Goal: Task Accomplishment & Management: Use online tool/utility

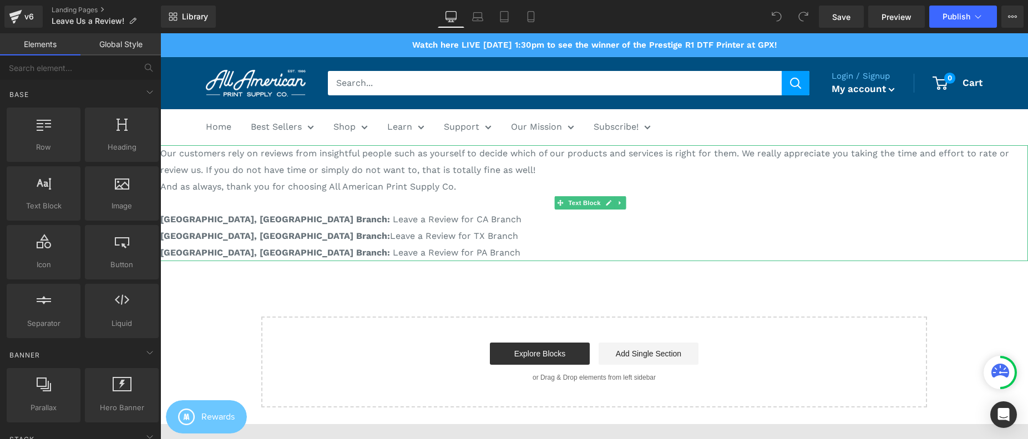
click at [475, 208] on p at bounding box center [594, 203] width 868 height 17
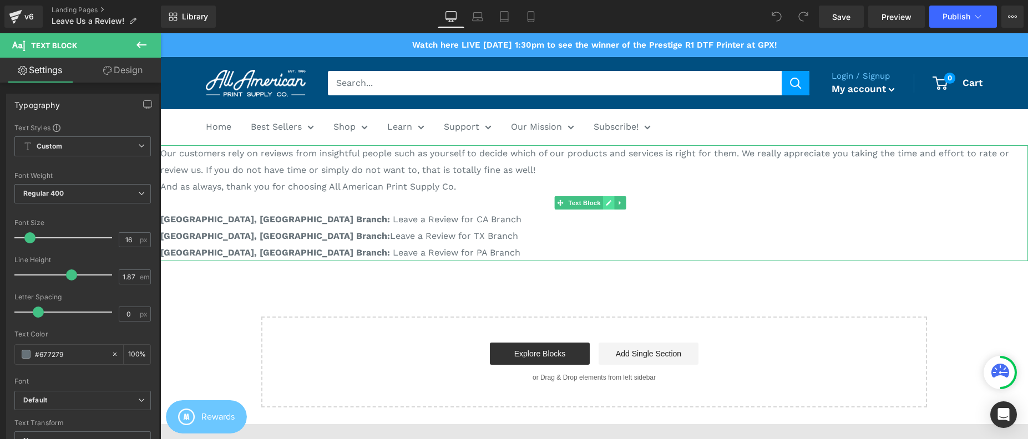
click at [610, 206] on icon at bounding box center [608, 203] width 6 height 7
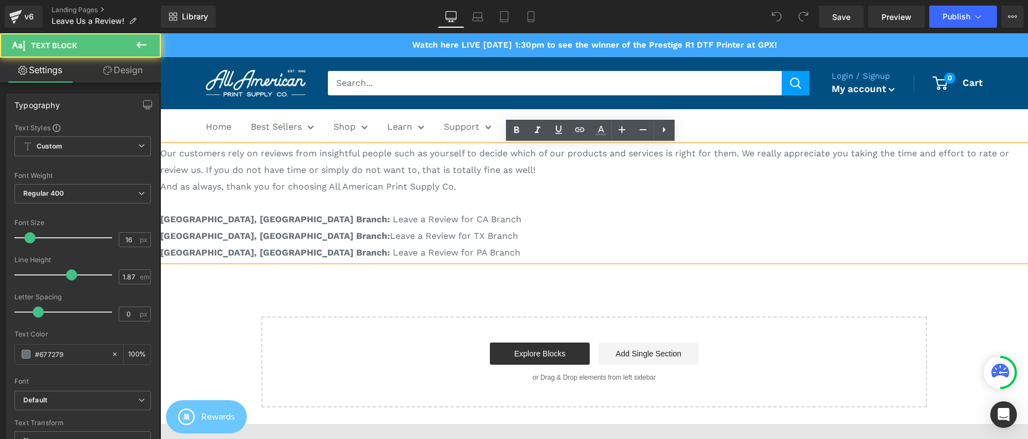
click at [610, 207] on p at bounding box center [594, 203] width 868 height 17
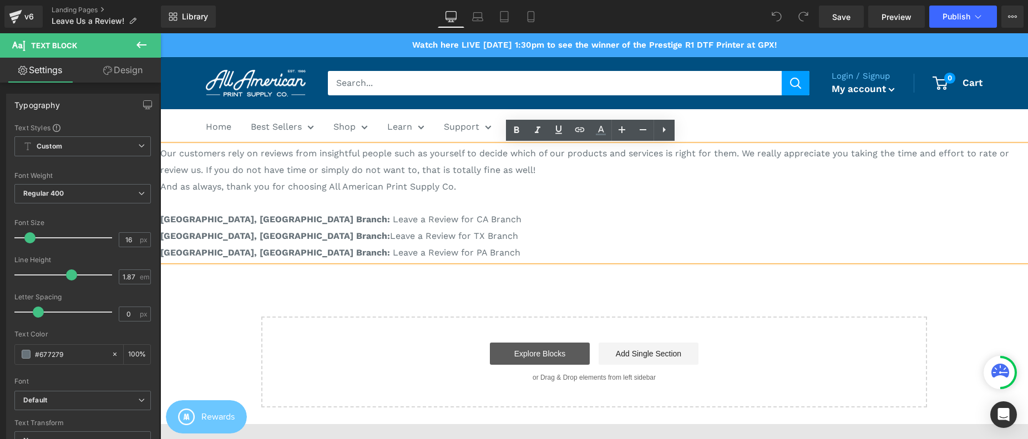
click at [557, 351] on link "Explore Blocks" at bounding box center [540, 354] width 100 height 22
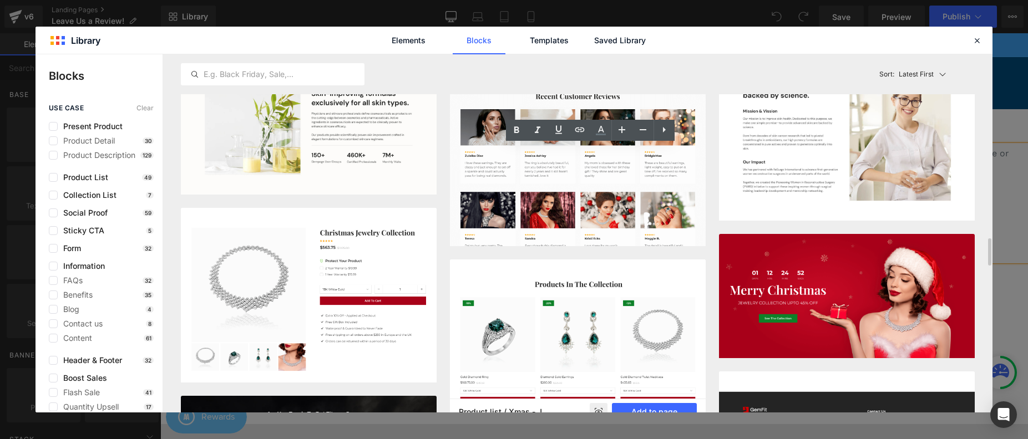
scroll to position [2450, 0]
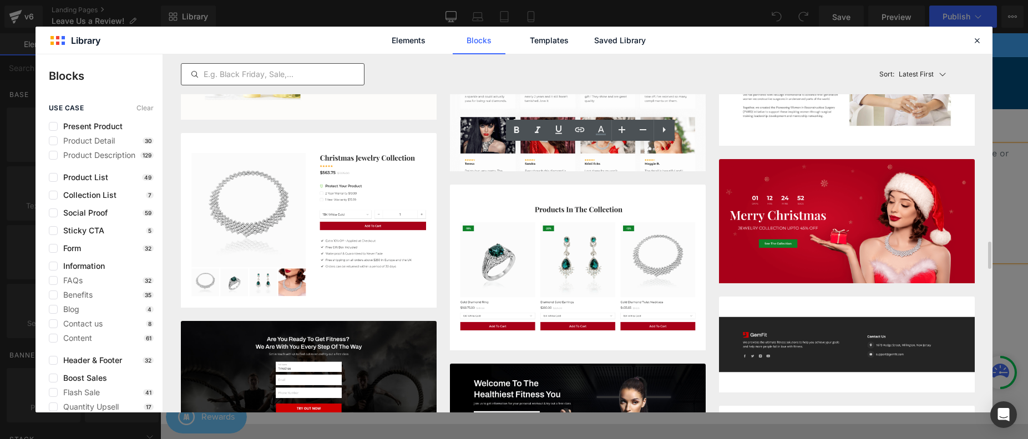
click at [246, 75] on input "text" at bounding box center [272, 74] width 183 height 13
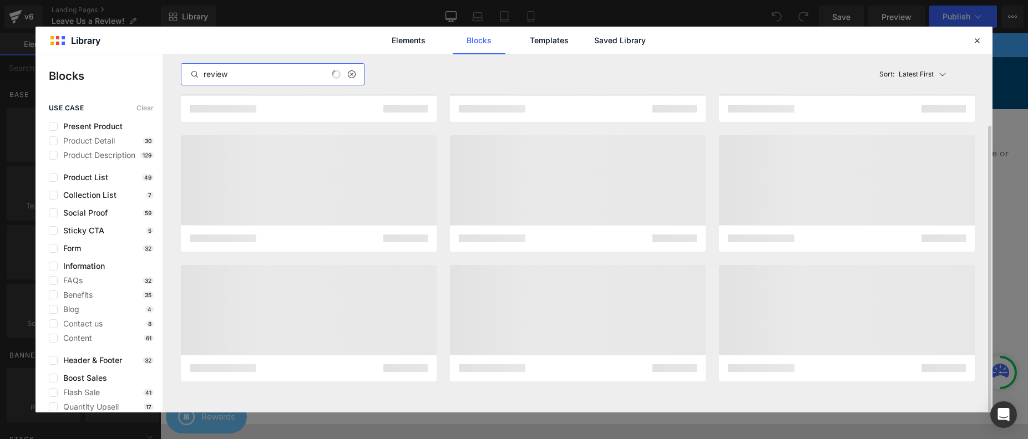
scroll to position [0, 0]
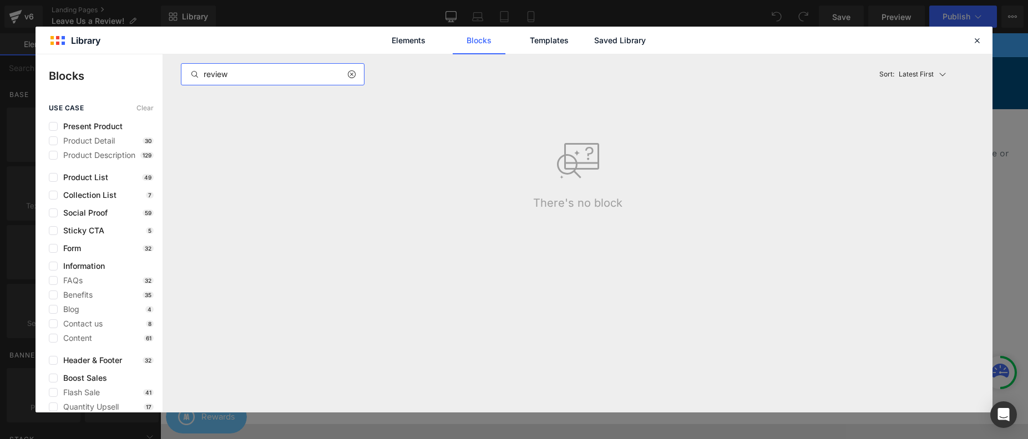
click at [276, 76] on input "review" at bounding box center [272, 74] width 183 height 13
click at [276, 75] on input "review" at bounding box center [272, 74] width 183 height 13
click at [279, 75] on input "review" at bounding box center [272, 74] width 183 height 13
type input "r"
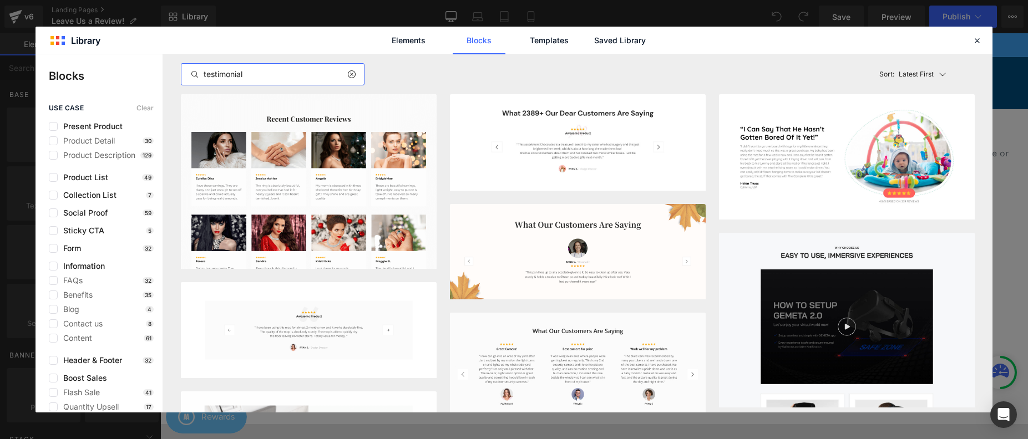
type input "testimonial"
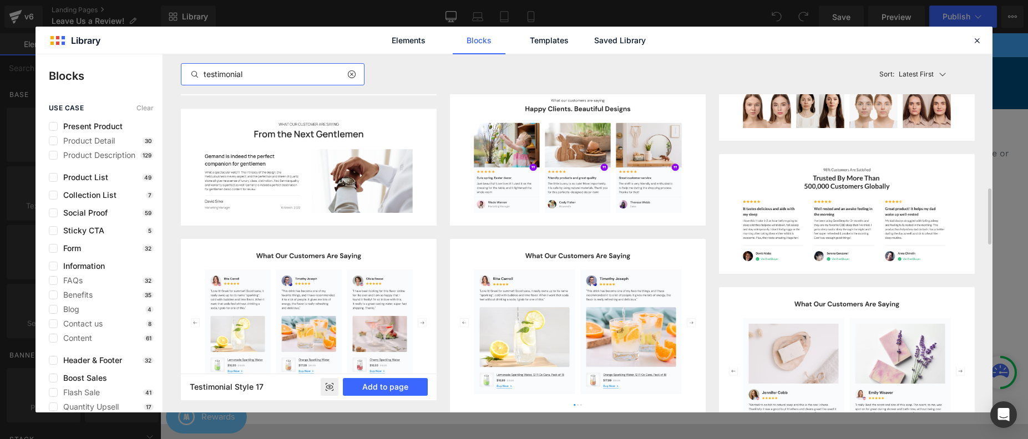
scroll to position [871, 0]
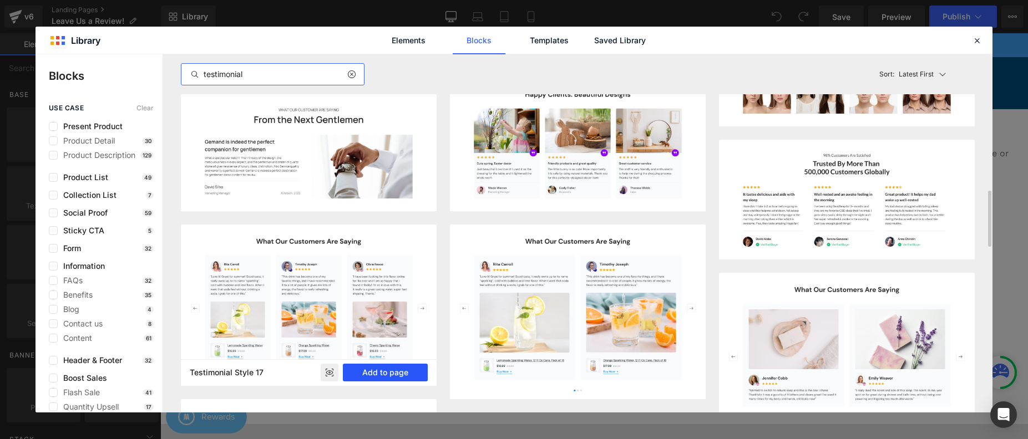
click at [388, 377] on button "Add to page" at bounding box center [385, 373] width 85 height 18
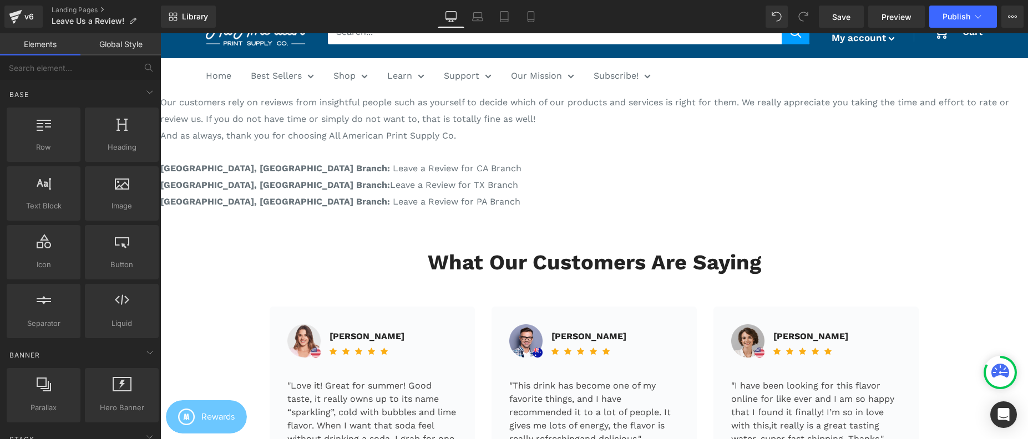
scroll to position [42, 0]
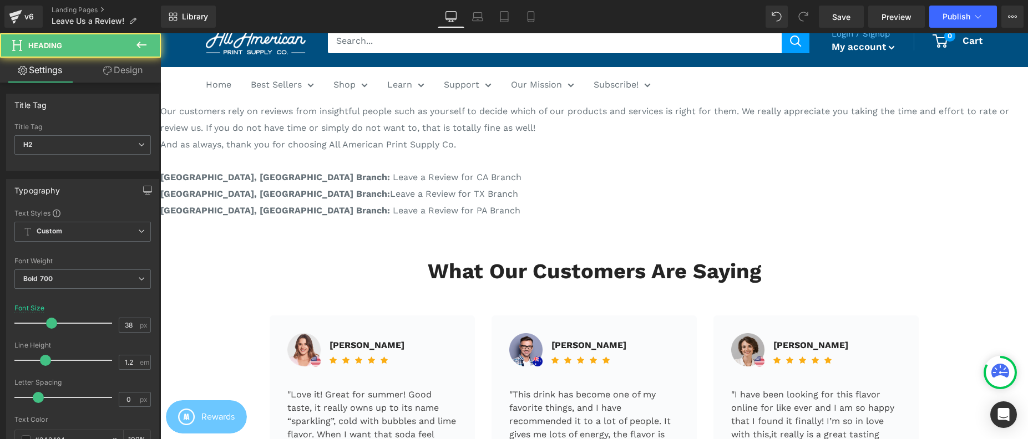
click at [393, 279] on h2 "What Our Customers Are Saying" at bounding box center [594, 272] width 649 height 26
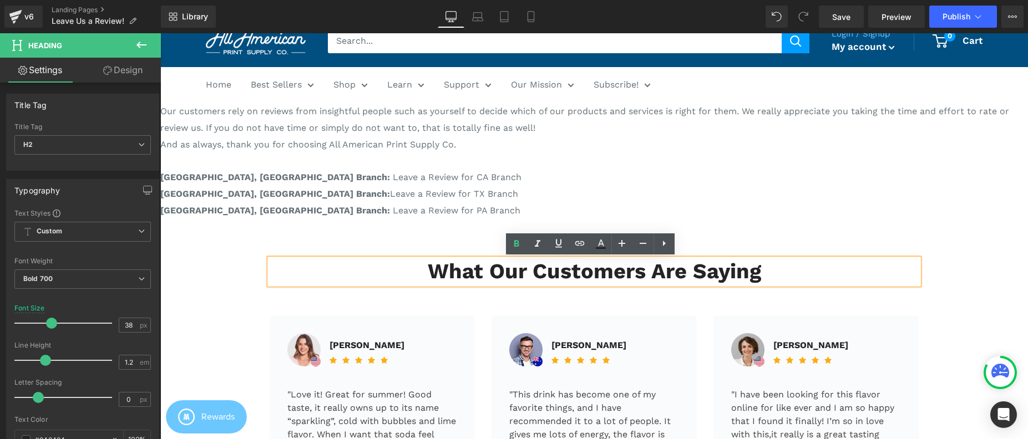
click at [469, 272] on h2 "What Our Customers Are Saying" at bounding box center [594, 272] width 649 height 26
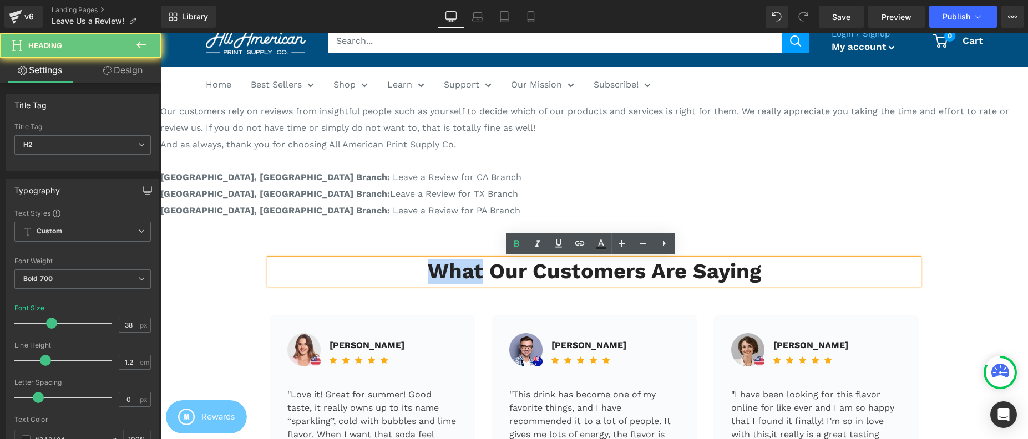
click at [469, 272] on h2 "What Our Customers Are Saying" at bounding box center [594, 272] width 649 height 26
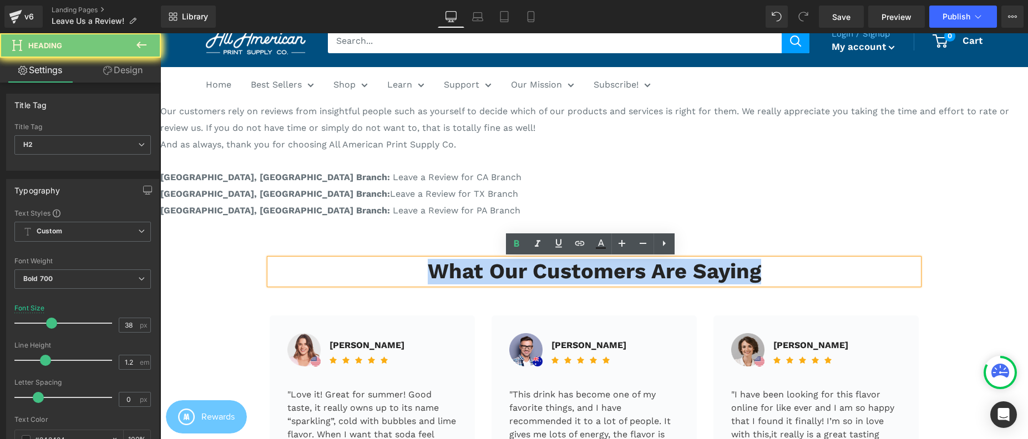
click at [469, 272] on h2 "What Our Customers Are Saying" at bounding box center [594, 272] width 649 height 26
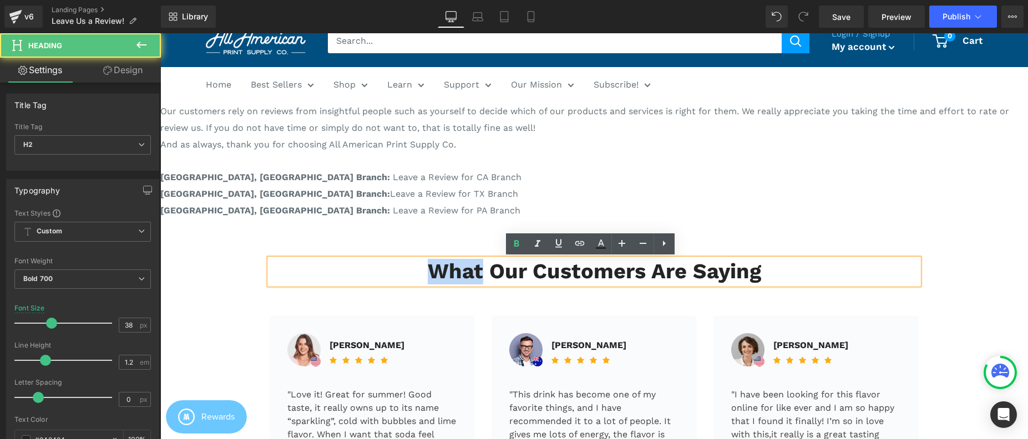
click at [469, 272] on h2 "What Our Customers Are Saying" at bounding box center [594, 272] width 649 height 26
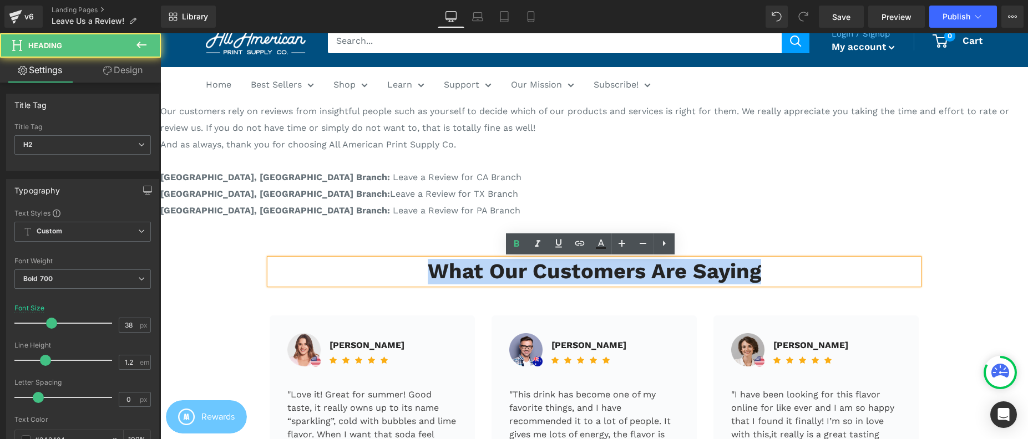
click at [469, 272] on h2 "What Our Customers Are Saying" at bounding box center [594, 272] width 649 height 26
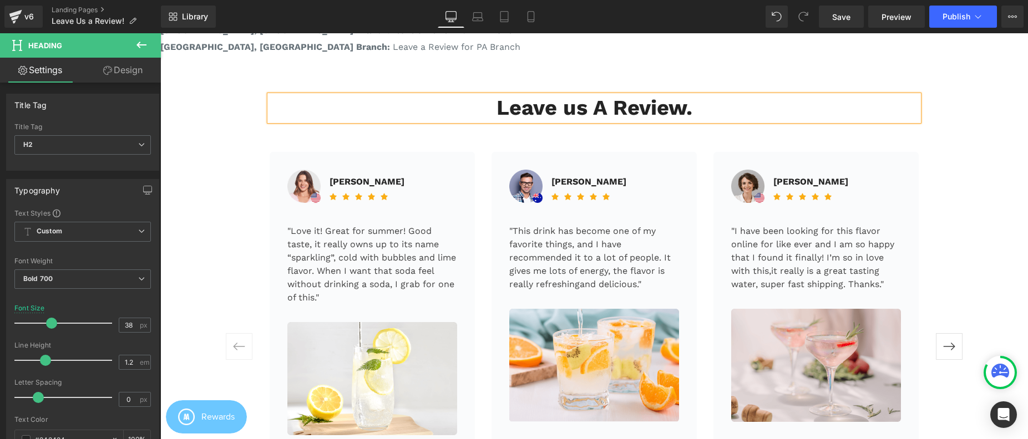
scroll to position [209, 0]
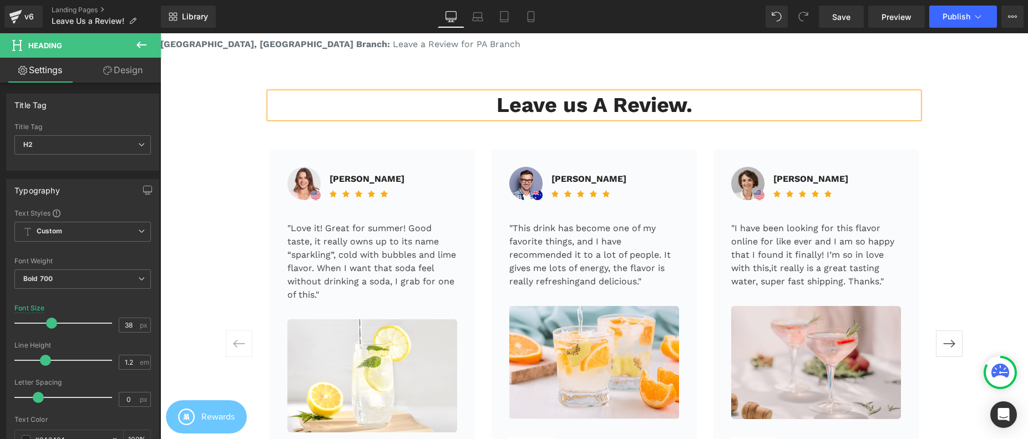
click at [423, 254] on p ""Love it! Great for summer! Good taste, it really owns up to its name “sparklin…" at bounding box center [372, 262] width 170 height 80
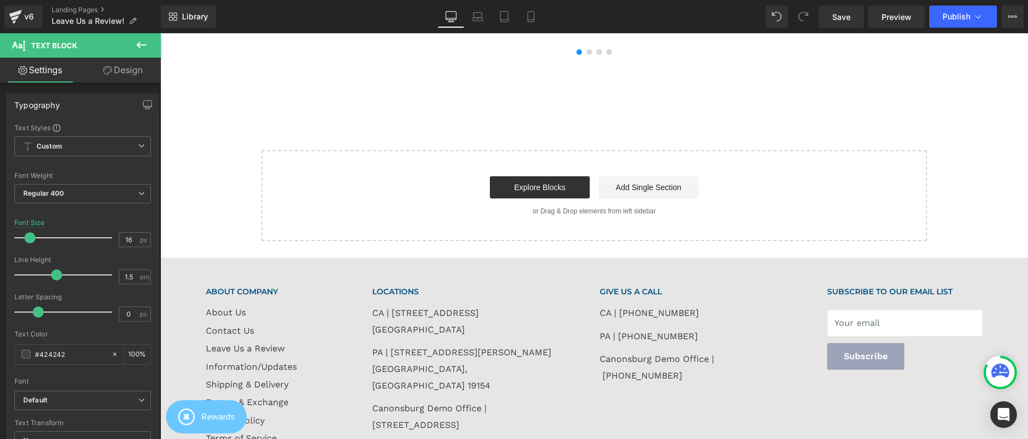
scroll to position [199, 0]
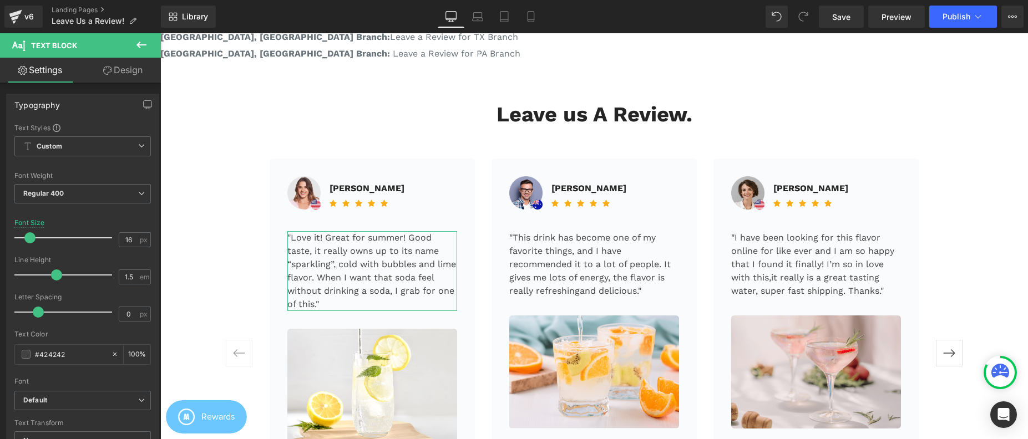
click at [119, 74] on link "Design" at bounding box center [123, 70] width 80 height 25
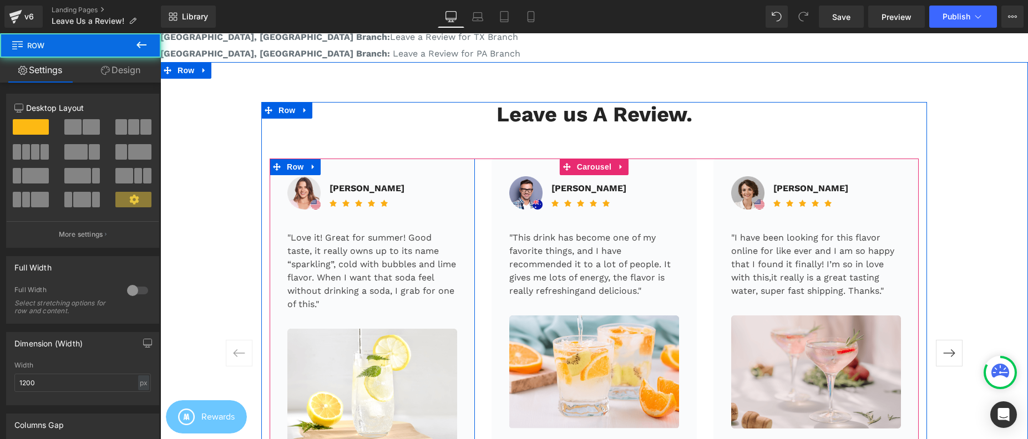
click at [365, 173] on div "Image [PERSON_NAME] Text Block Icon Icon Icon Icon Icon Icon List Hoz Icon List…" at bounding box center [372, 354] width 205 height 390
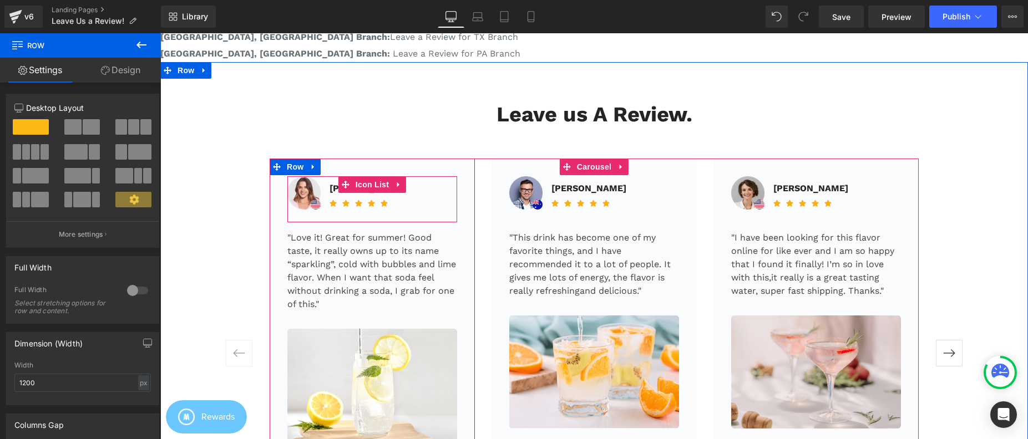
click at [425, 194] on div "Image [PERSON_NAME] Text Block Icon Icon Icon Icon Icon Icon List Hoz" at bounding box center [372, 199] width 170 height 47
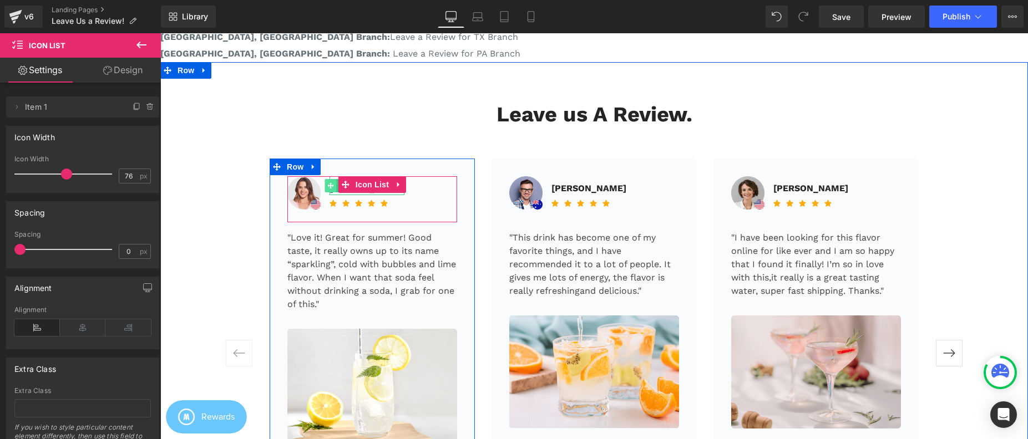
click at [327, 188] on icon at bounding box center [330, 186] width 6 height 6
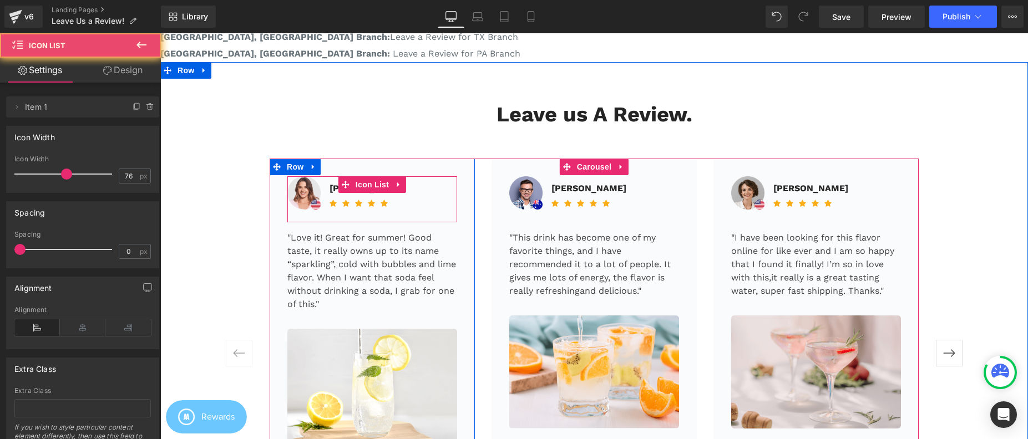
click at [409, 199] on div "Image [PERSON_NAME] Text Block Icon Icon Icon Icon Icon Icon List Hoz" at bounding box center [372, 199] width 170 height 47
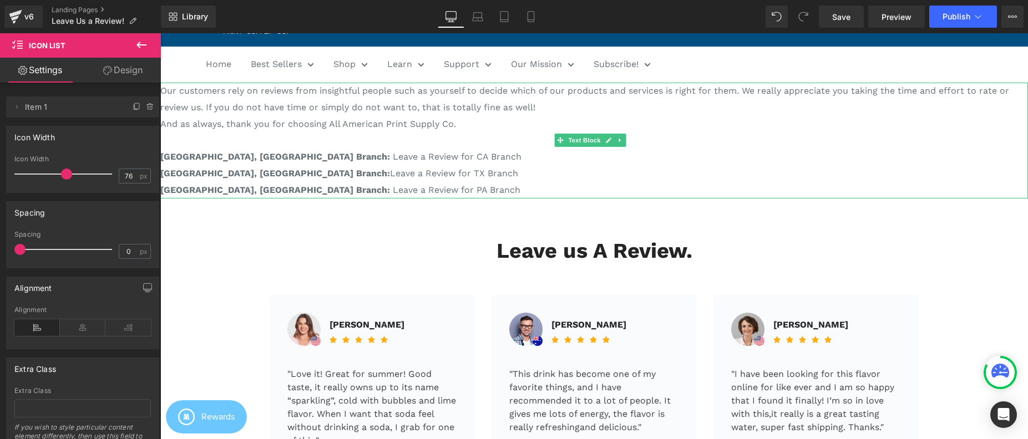
scroll to position [70, 0]
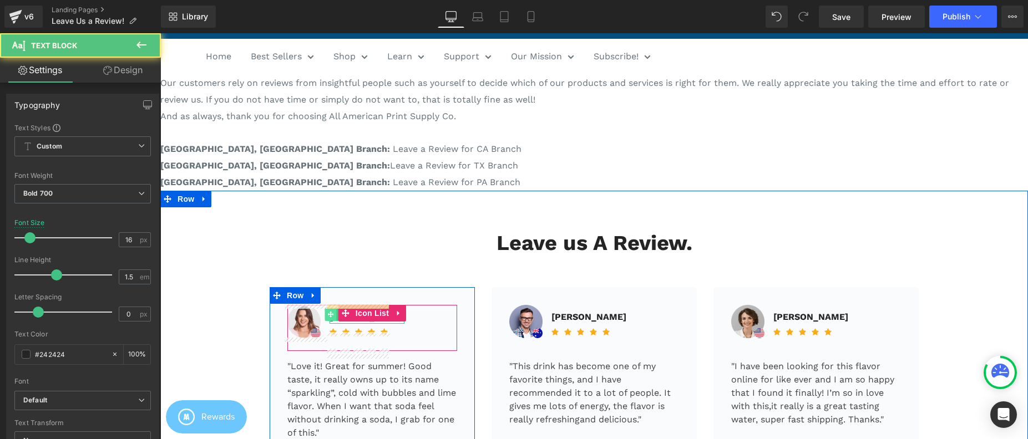
click at [329, 318] on span at bounding box center [331, 314] width 12 height 13
click at [330, 319] on span at bounding box center [331, 314] width 12 height 13
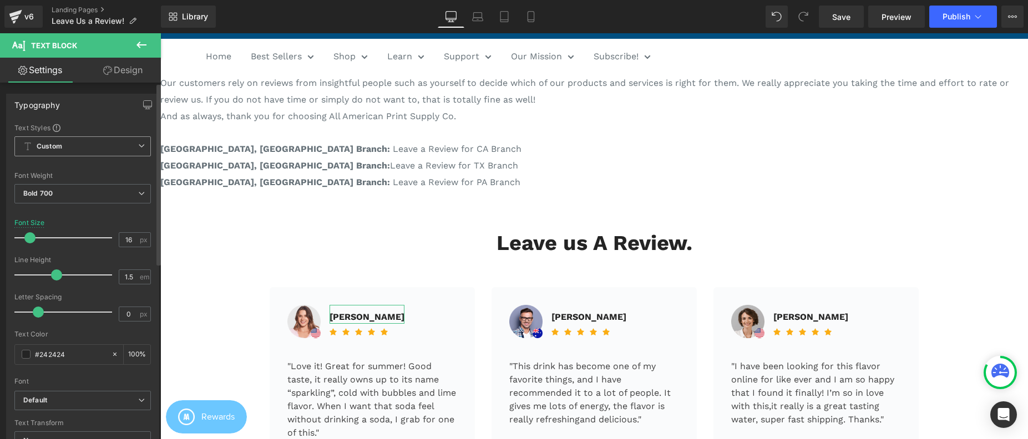
click at [92, 142] on span "Custom Setup Global Style" at bounding box center [82, 147] width 137 height 20
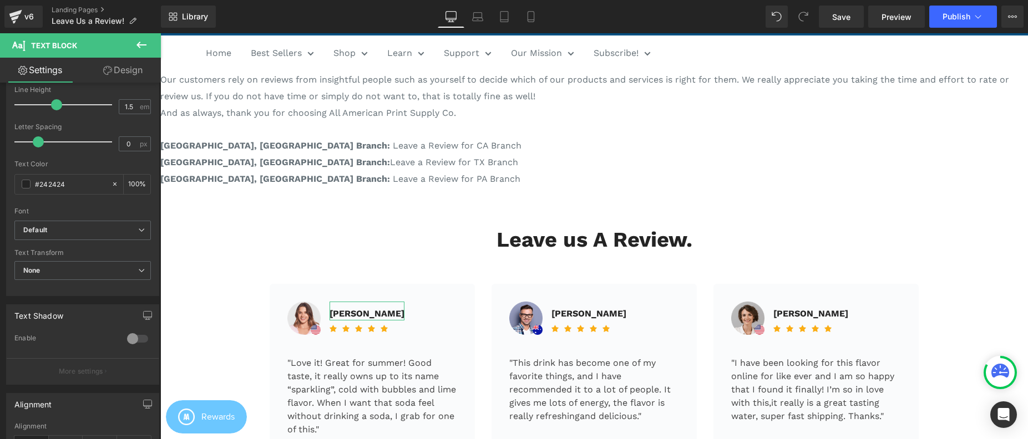
scroll to position [76, 0]
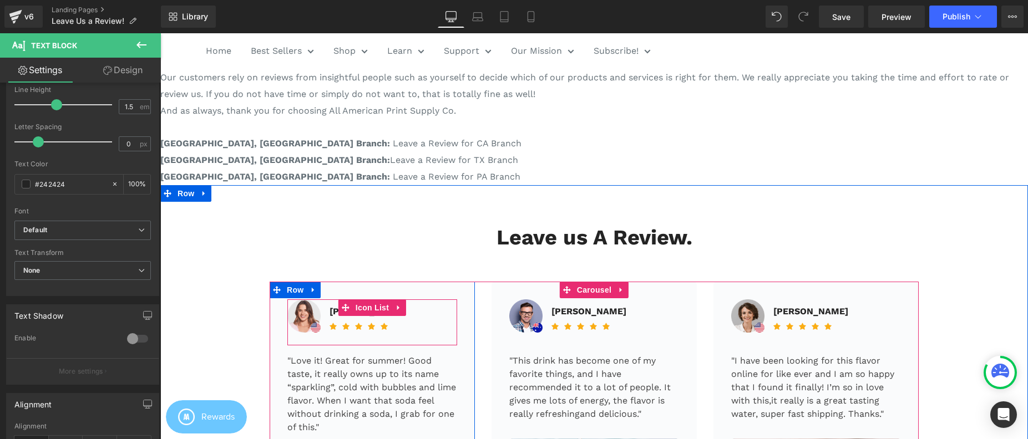
click at [425, 312] on div "Image [PERSON_NAME] Text Block Icon Icon Icon Icon Icon Icon List Hoz" at bounding box center [372, 323] width 170 height 47
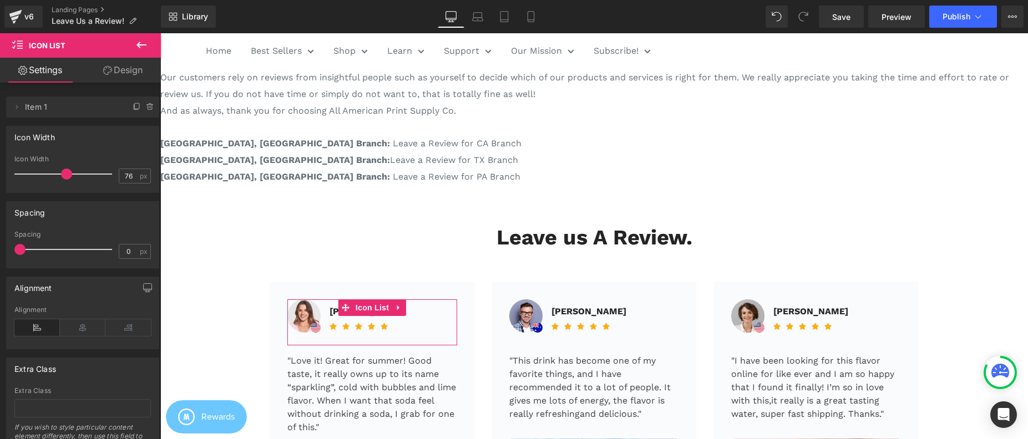
click at [116, 69] on link "Design" at bounding box center [123, 70] width 80 height 25
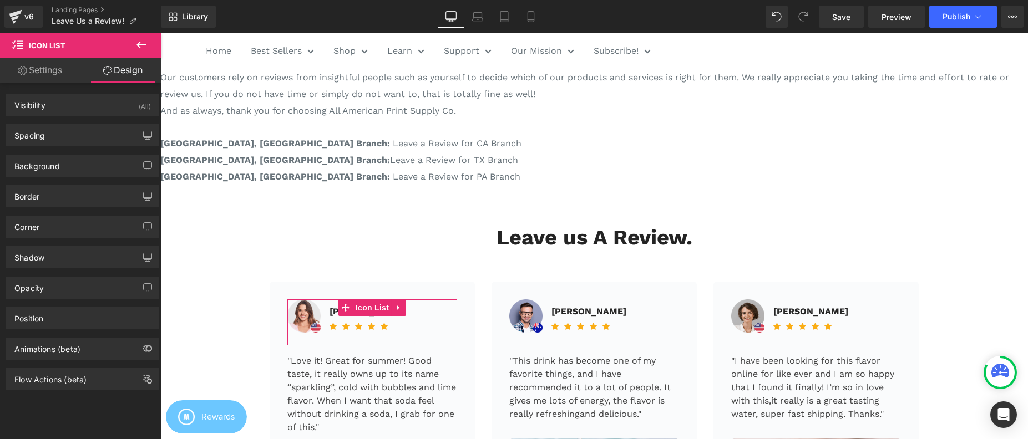
click at [37, 66] on link "Settings" at bounding box center [40, 70] width 80 height 25
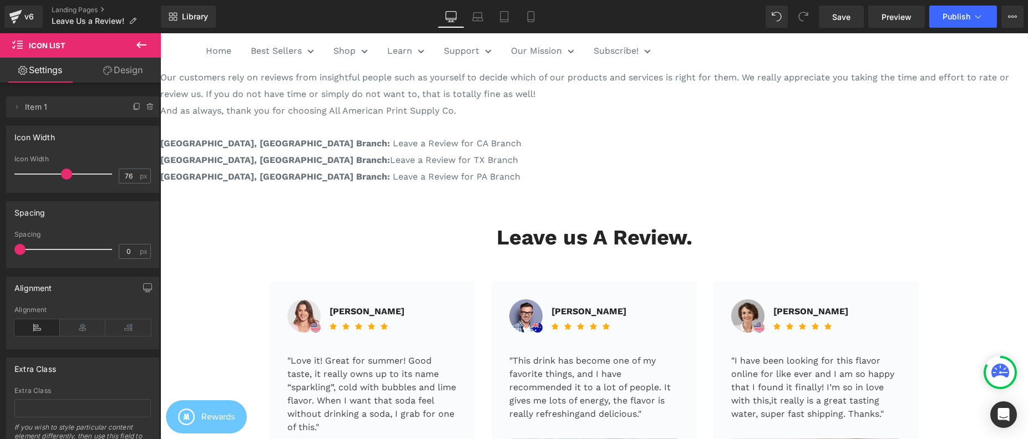
click at [156, 47] on button at bounding box center [141, 45] width 39 height 24
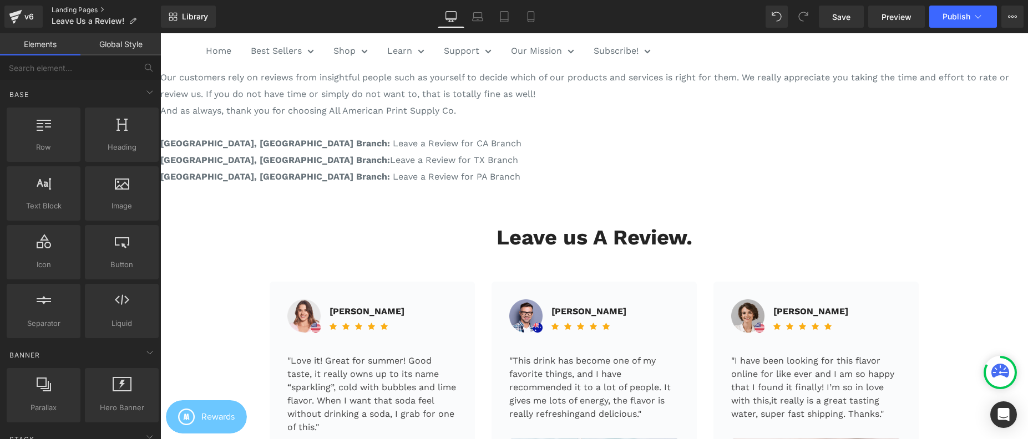
click at [94, 13] on link "Landing Pages" at bounding box center [106, 10] width 109 height 9
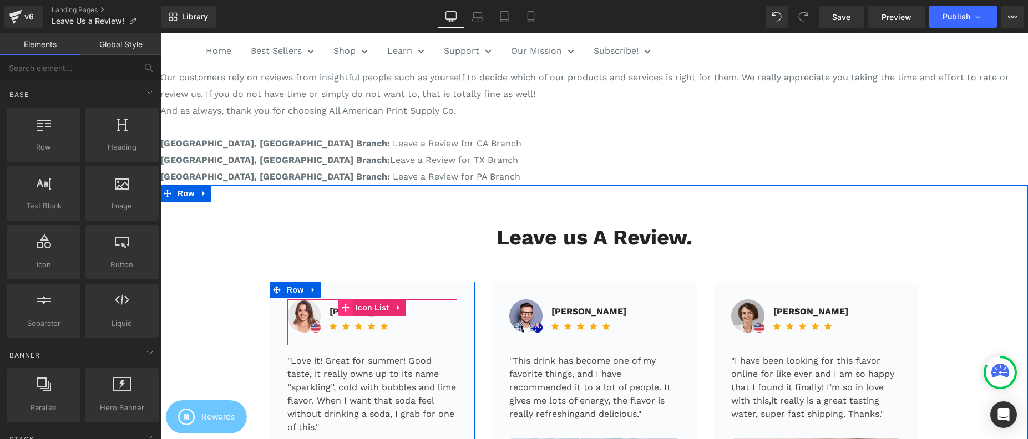
click at [342, 310] on icon at bounding box center [346, 308] width 8 height 8
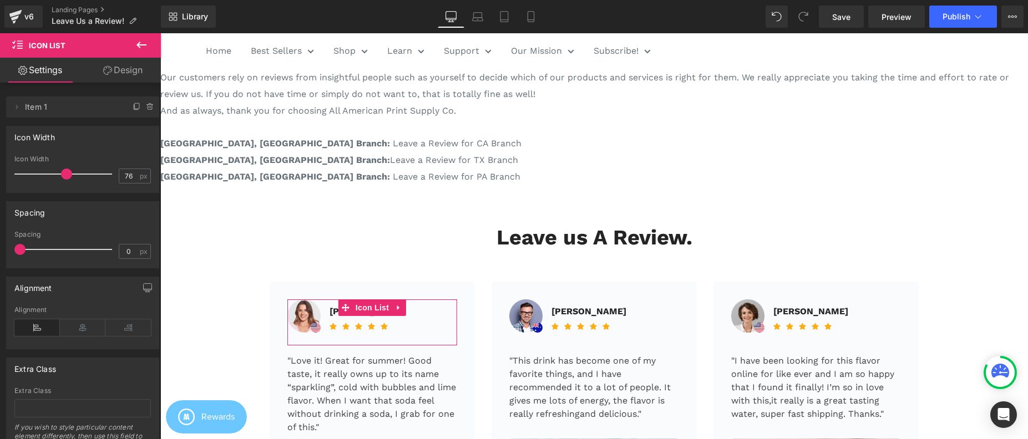
scroll to position [58, 0]
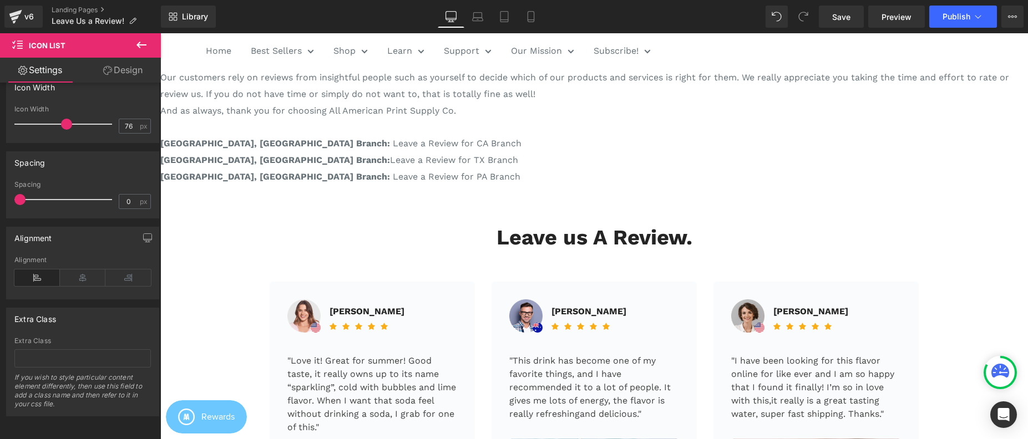
click at [149, 42] on button at bounding box center [141, 45] width 39 height 24
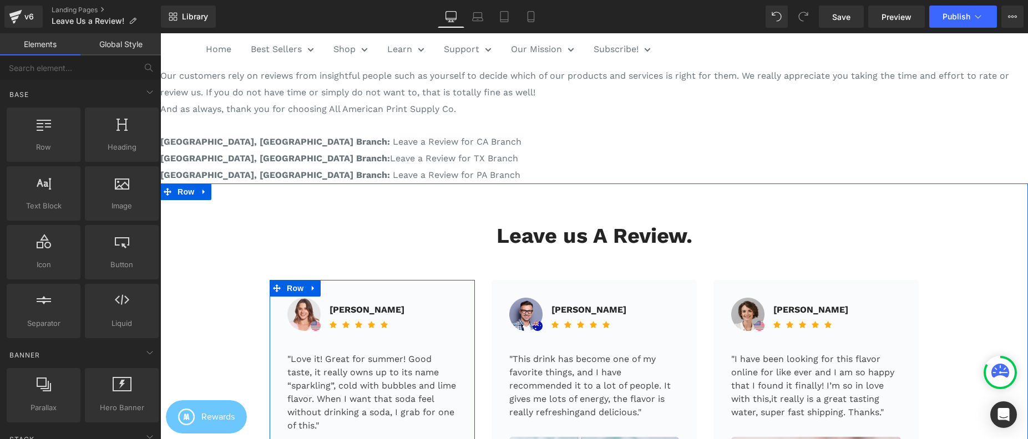
scroll to position [78, 0]
click at [344, 309] on div "Image [PERSON_NAME] Text Block Icon Icon Icon Icon Icon Icon List Hoz Icon List" at bounding box center [372, 320] width 170 height 47
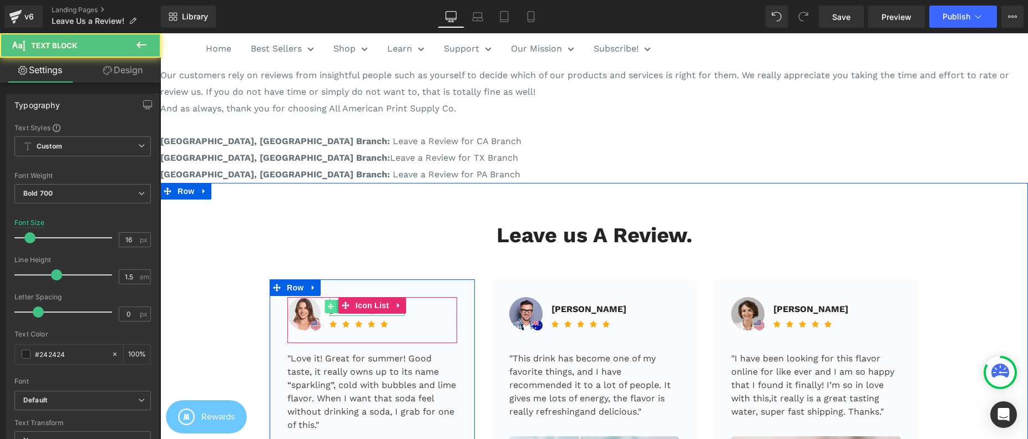
click at [327, 307] on icon at bounding box center [330, 307] width 6 height 6
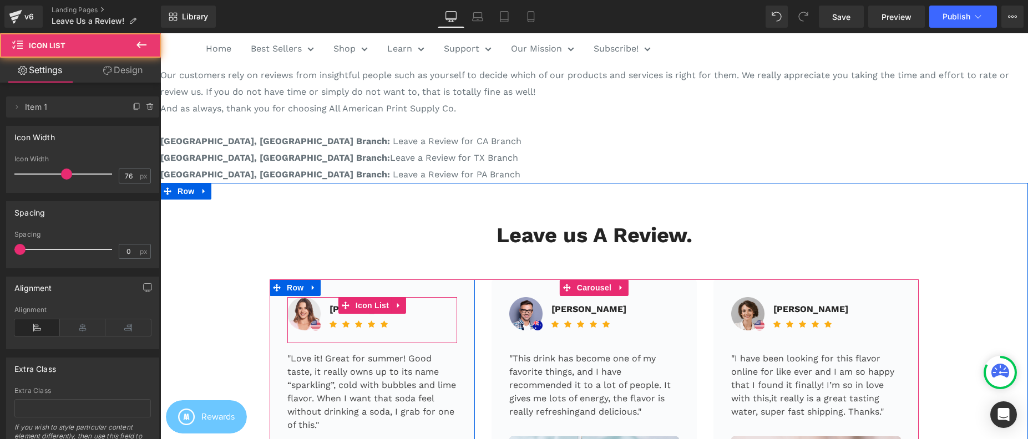
click at [398, 317] on div "Image [PERSON_NAME] Text Block Icon Icon Icon Icon Icon Icon List Hoz" at bounding box center [372, 320] width 170 height 47
click at [382, 326] on span "Icon" at bounding box center [386, 324] width 18 height 13
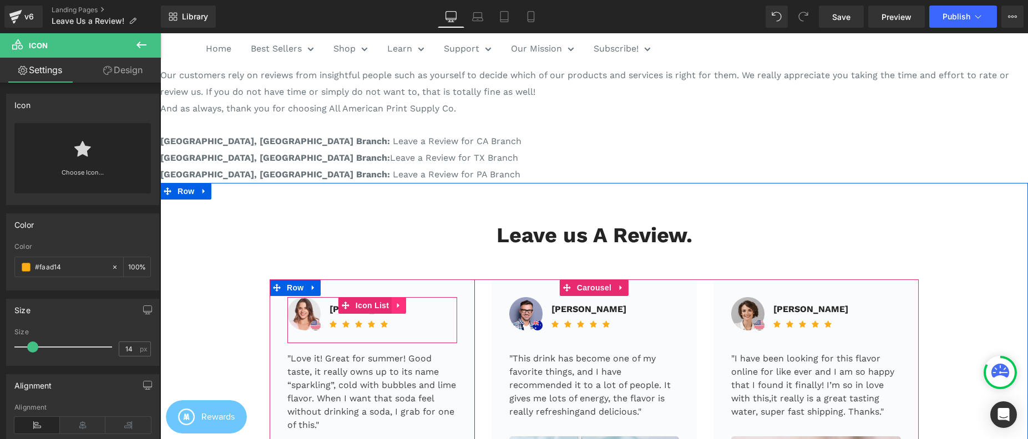
click at [397, 305] on icon at bounding box center [398, 305] width 2 height 5
click at [420, 307] on icon at bounding box center [421, 305] width 2 height 5
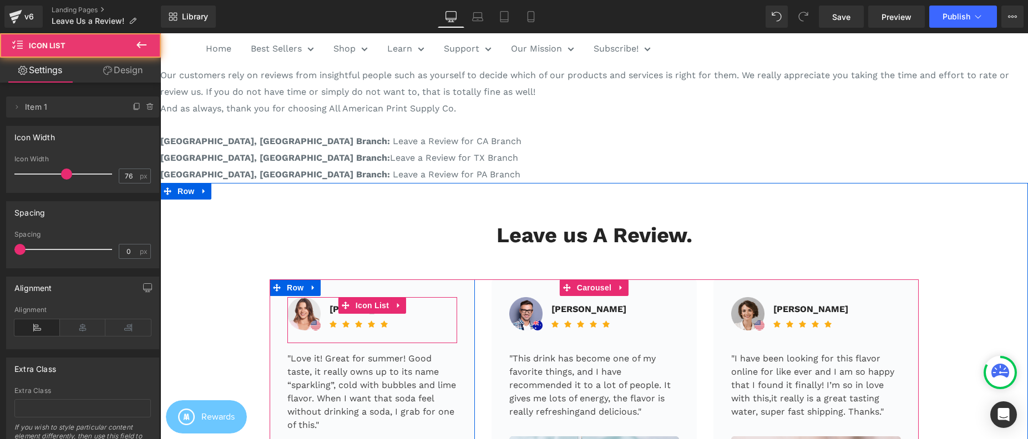
click at [411, 317] on div "Image [PERSON_NAME] Text Block Icon Icon Icon Icon Icon Icon List Hoz" at bounding box center [372, 320] width 170 height 47
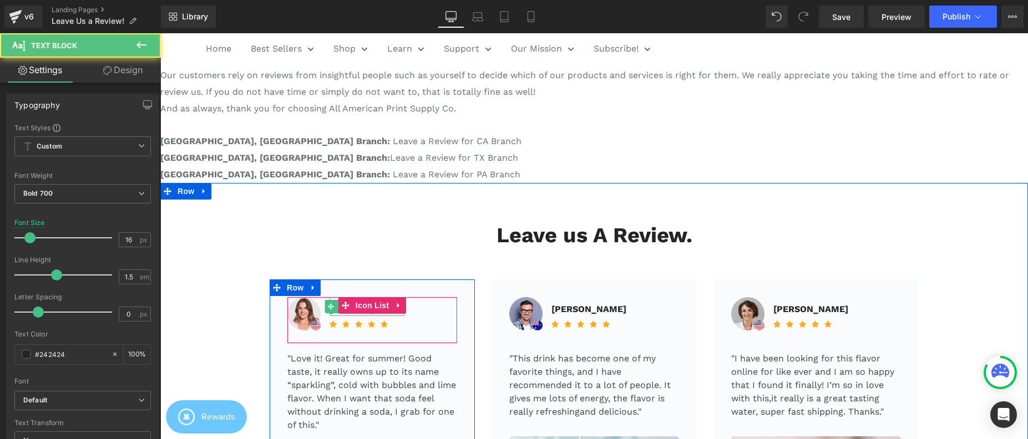
click at [327, 307] on icon at bounding box center [330, 307] width 6 height 6
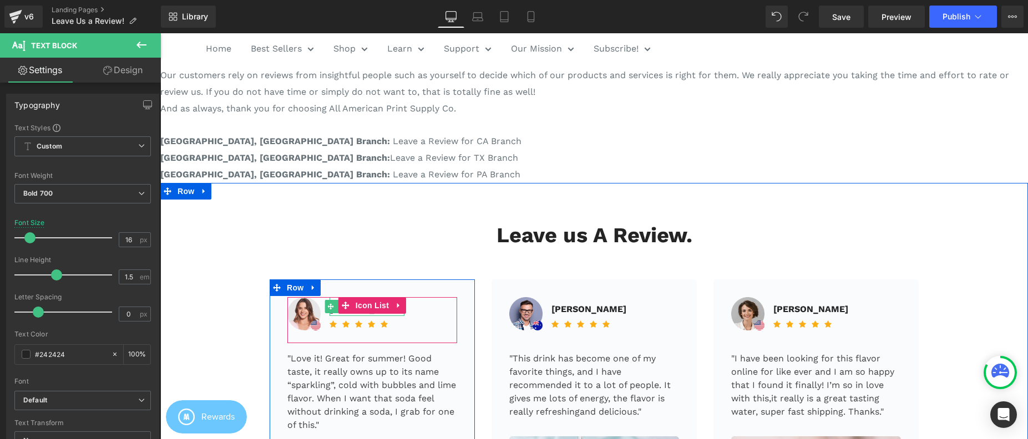
click at [327, 307] on icon at bounding box center [330, 307] width 6 height 6
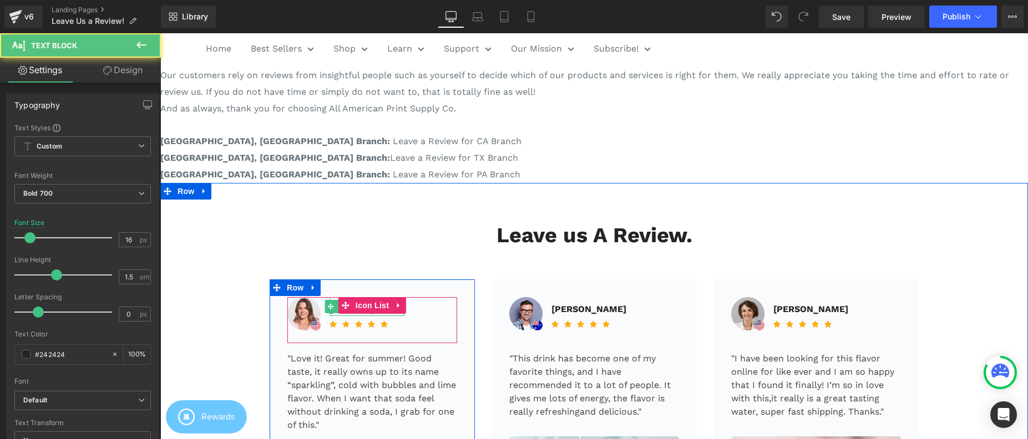
click at [327, 307] on icon at bounding box center [330, 307] width 6 height 6
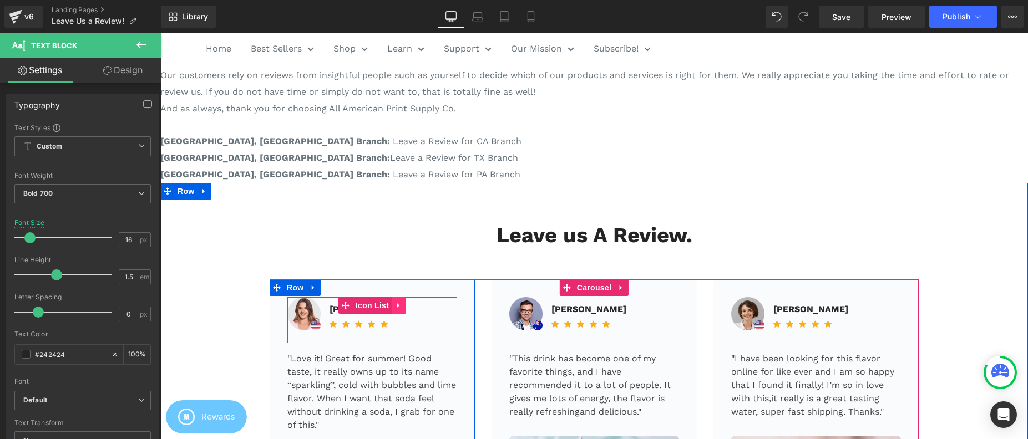
click at [397, 306] on icon at bounding box center [398, 305] width 2 height 5
click at [417, 304] on icon at bounding box center [421, 305] width 8 height 8
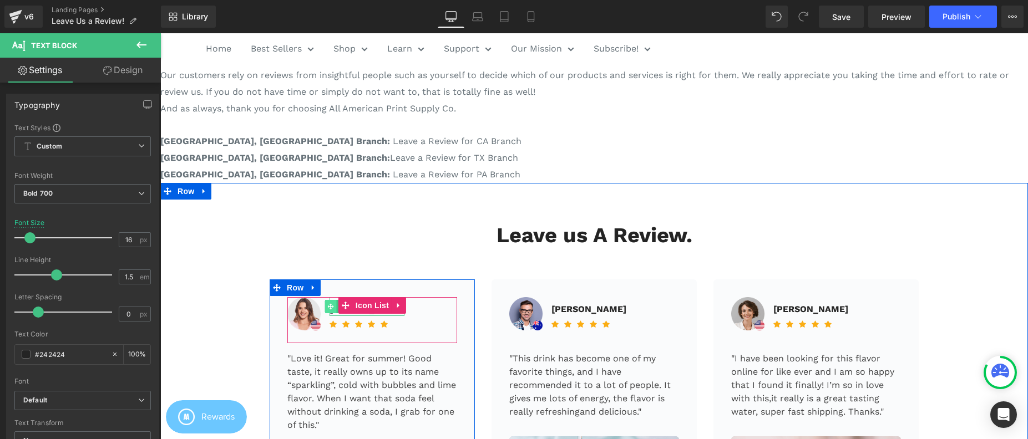
click at [327, 310] on icon at bounding box center [330, 307] width 6 height 6
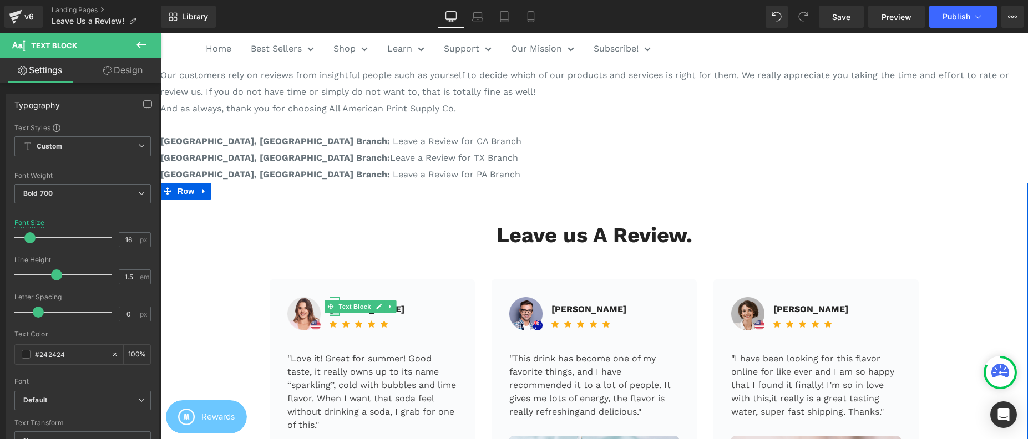
click at [405, 246] on div "Leave us A Review. Heading" at bounding box center [594, 236] width 649 height 26
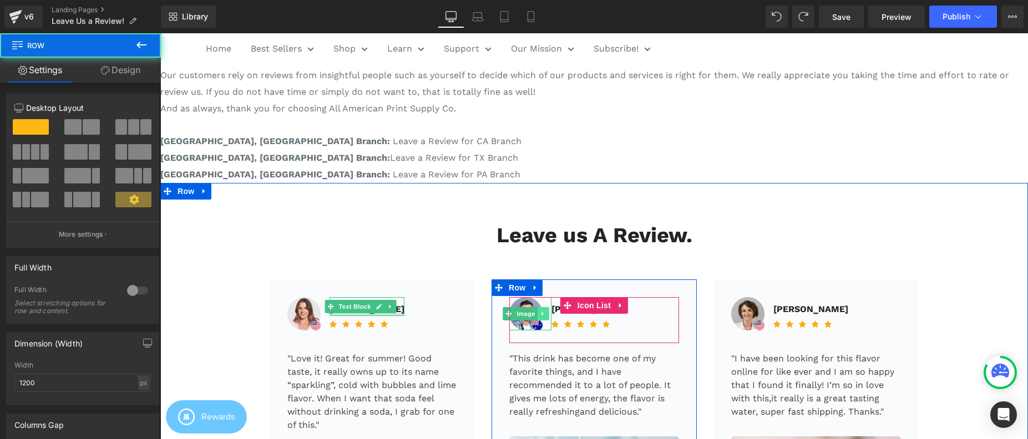
click at [542, 315] on icon at bounding box center [543, 314] width 6 height 7
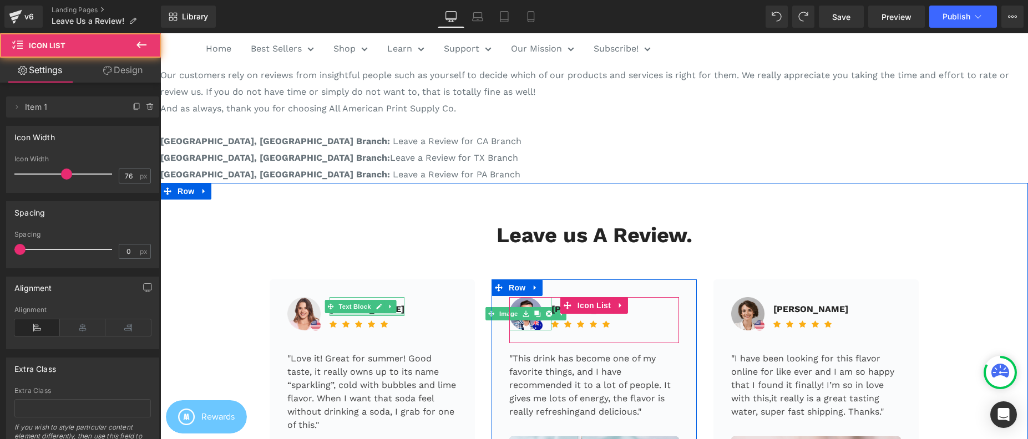
click at [451, 335] on div "Image [PERSON_NAME] Text Block Icon Icon Icon Icon Icon Icon List Hoz Icon List" at bounding box center [372, 320] width 170 height 47
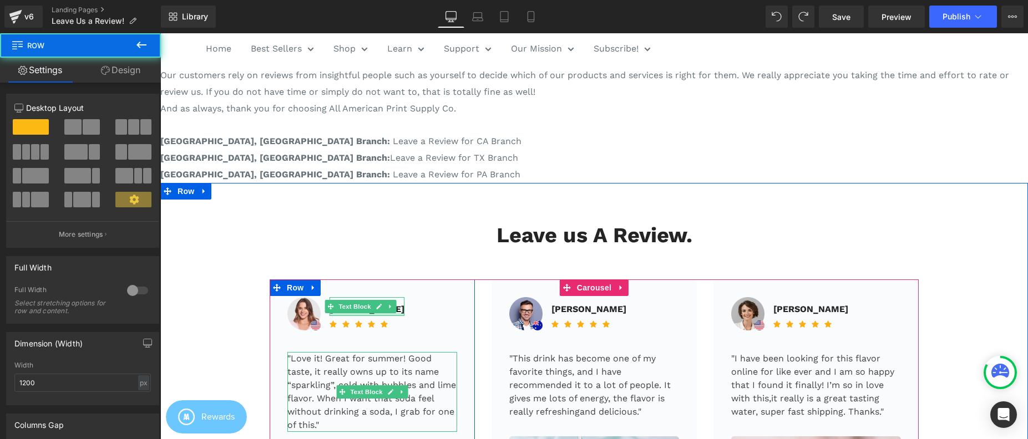
click at [401, 369] on p ""Love it! Great for summer! Good taste, it really owns up to its name “sparklin…" at bounding box center [372, 392] width 170 height 80
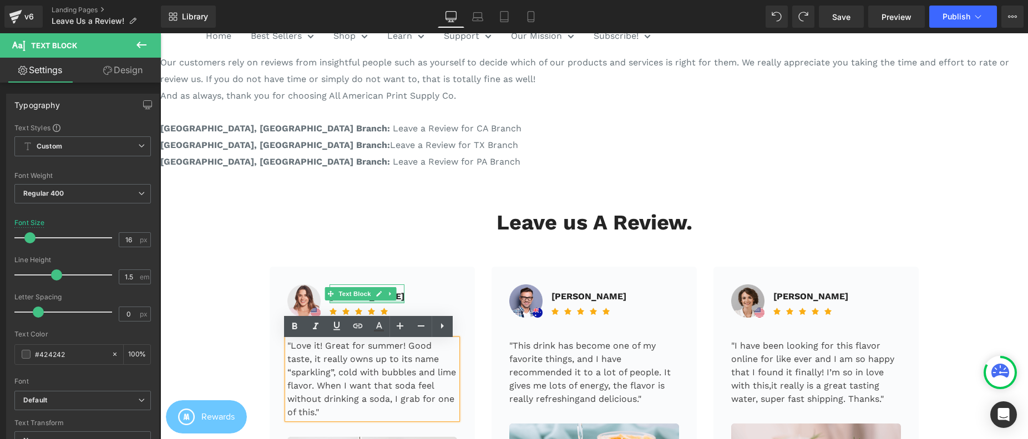
scroll to position [114, 0]
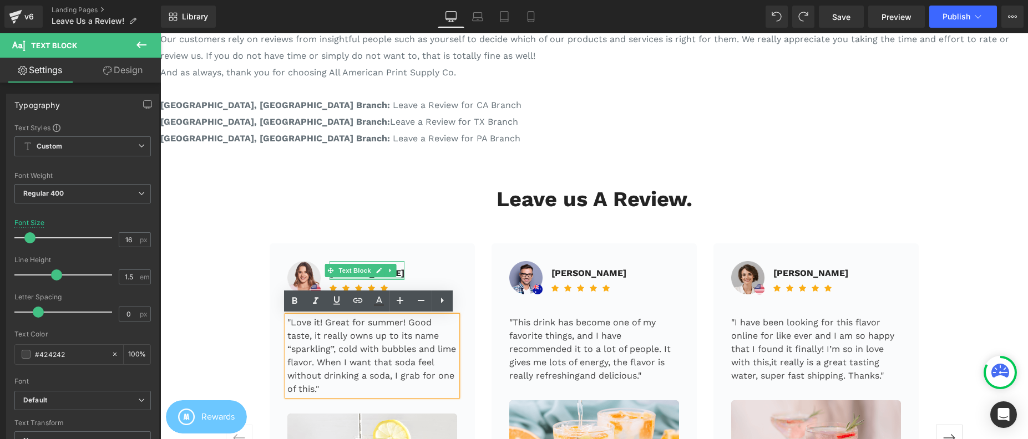
click at [393, 355] on p ""Love it! Great for summer! Good taste, it really owns up to its name “sparklin…" at bounding box center [372, 356] width 170 height 80
click at [416, 271] on div "Image [PERSON_NAME] Text Block Icon Icon Icon Icon Icon Icon List Hoz" at bounding box center [372, 284] width 170 height 47
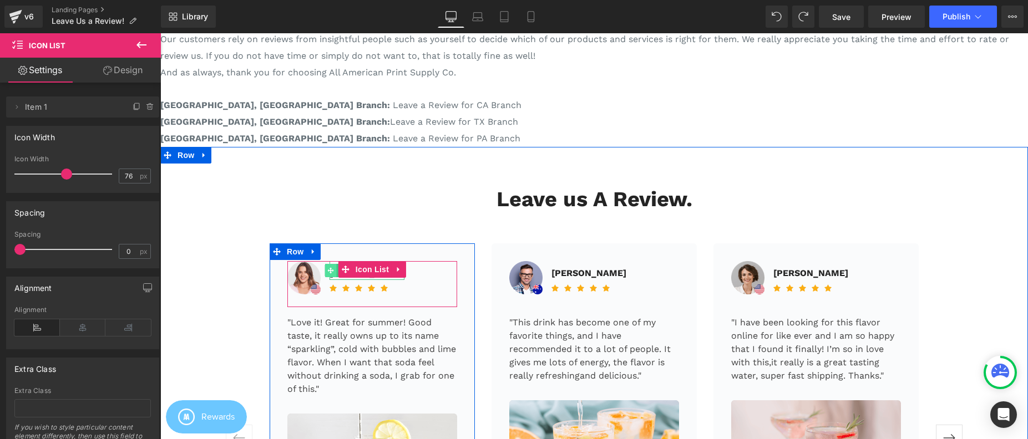
click at [329, 270] on icon at bounding box center [330, 270] width 6 height 6
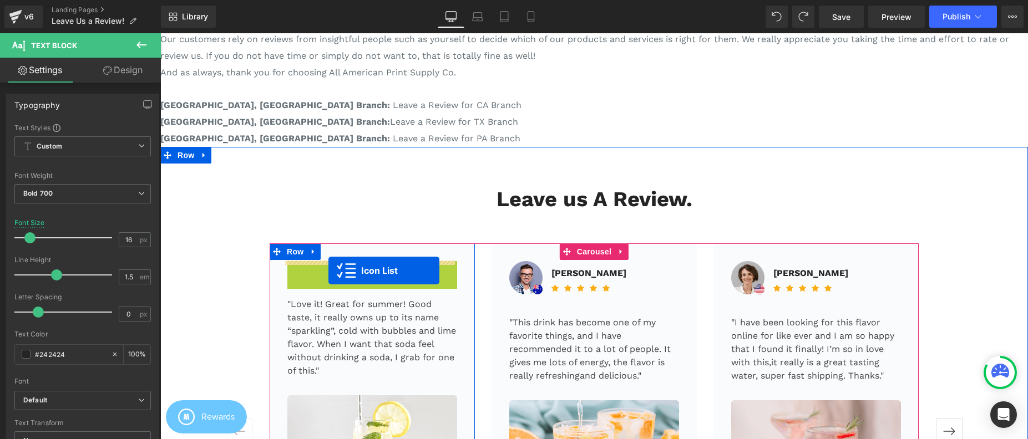
drag, startPoint x: 339, startPoint y: 268, endPoint x: 329, endPoint y: 271, distance: 10.9
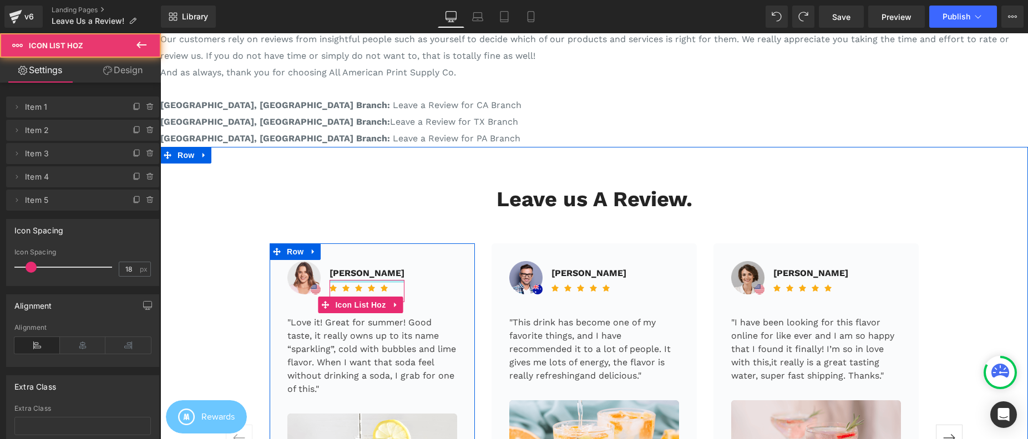
click at [381, 281] on div at bounding box center [367, 281] width 75 height 3
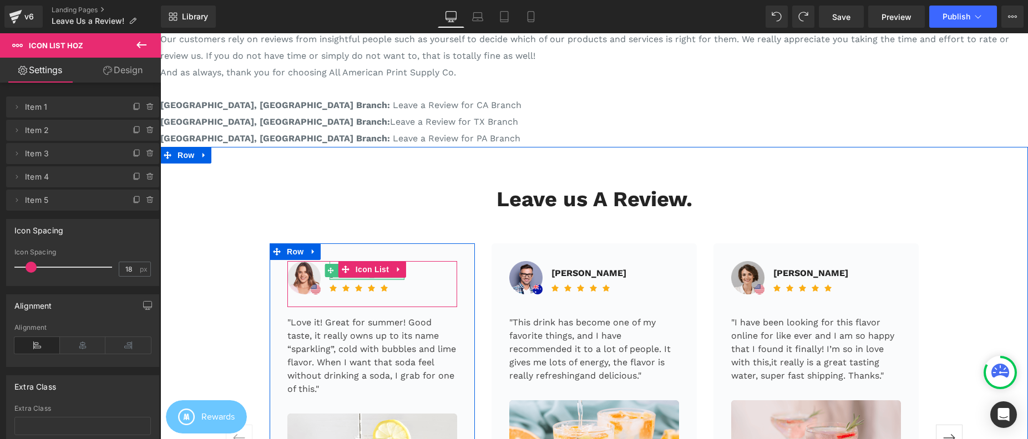
click at [332, 279] on div at bounding box center [367, 278] width 75 height 3
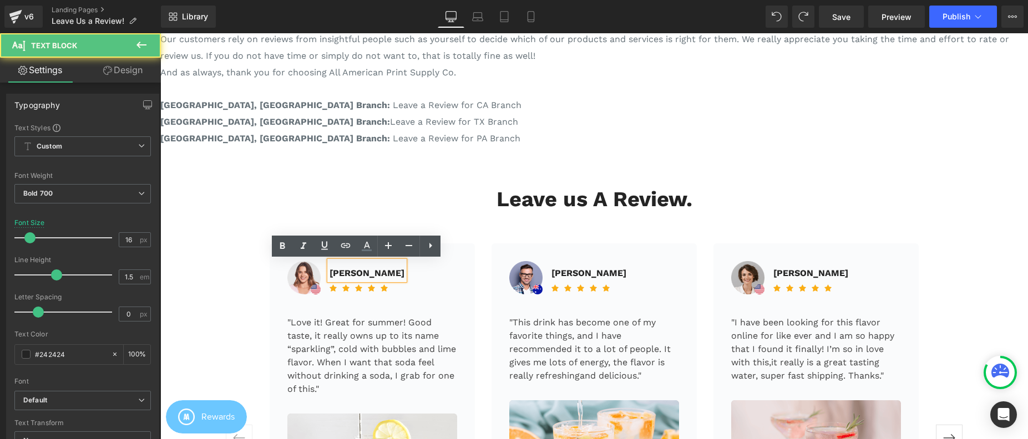
click at [336, 276] on p "[PERSON_NAME]" at bounding box center [367, 273] width 75 height 13
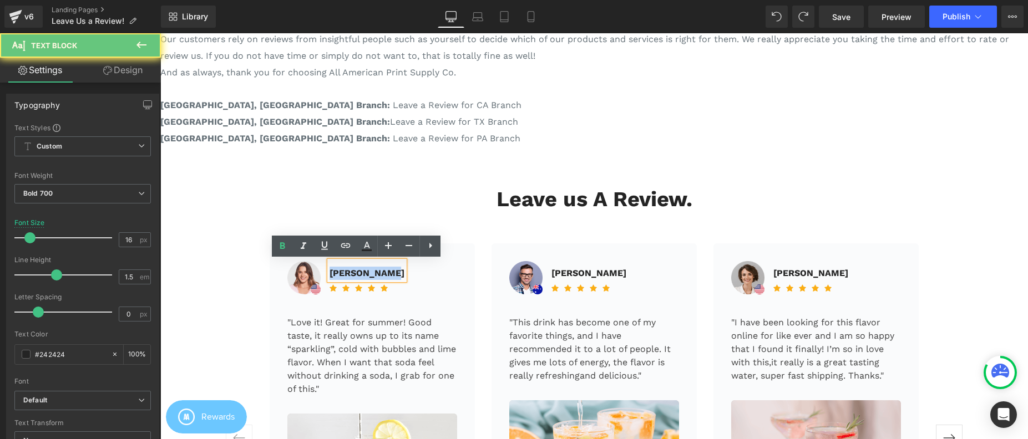
click at [336, 276] on p "[PERSON_NAME]" at bounding box center [367, 273] width 75 height 13
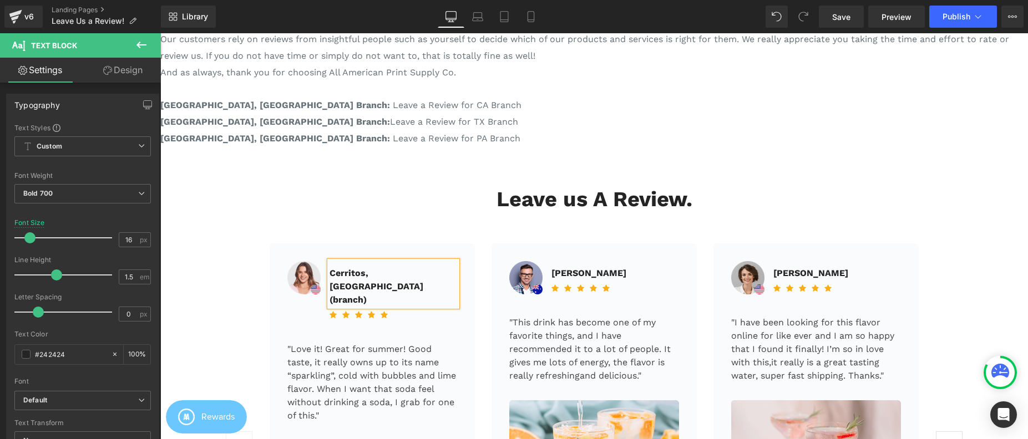
click at [443, 300] on div "Image [GEOGRAPHIC_DATA], [GEOGRAPHIC_DATA] (branch) Text Block Icon Icon Icon I…" at bounding box center [372, 297] width 170 height 73
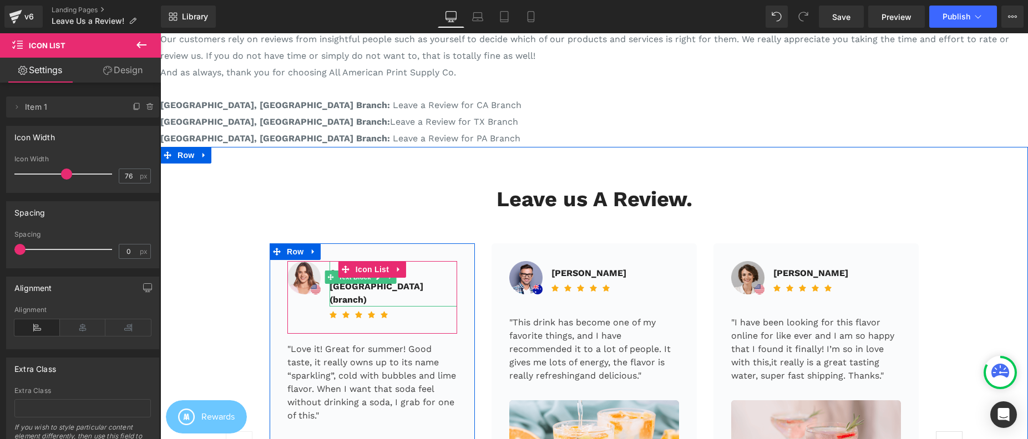
click at [356, 294] on p "(branch)" at bounding box center [394, 300] width 128 height 13
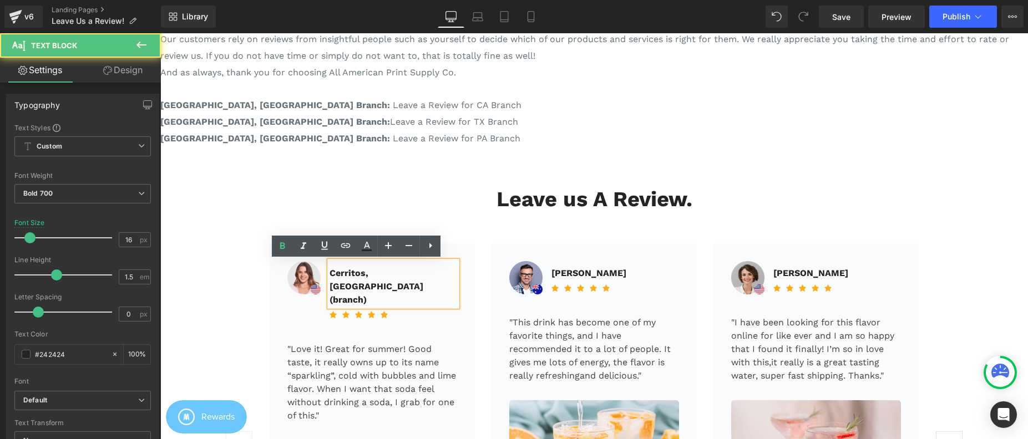
click at [357, 294] on p "(branch)" at bounding box center [394, 300] width 128 height 13
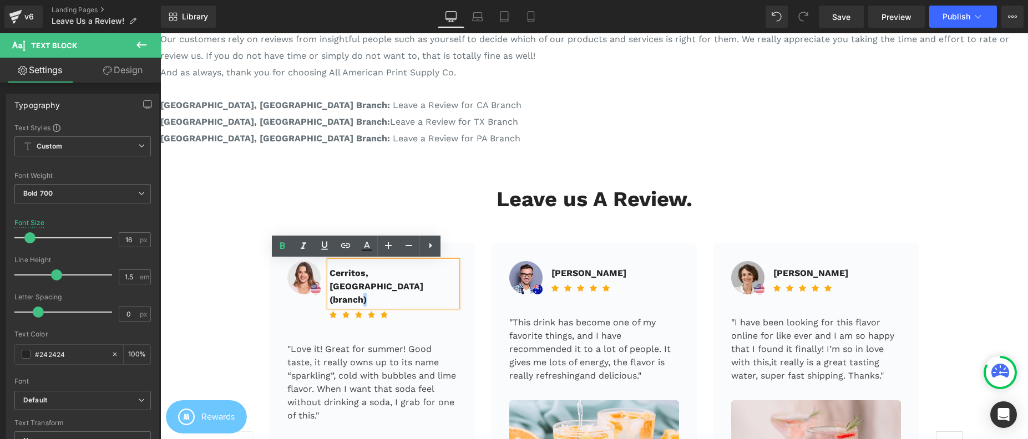
click at [357, 294] on p "(branch)" at bounding box center [394, 300] width 128 height 13
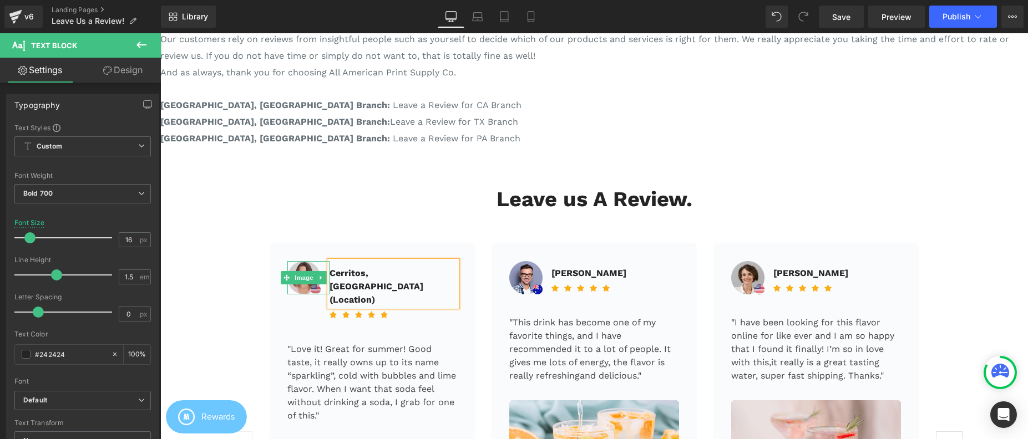
click at [291, 286] on img at bounding box center [303, 277] width 33 height 33
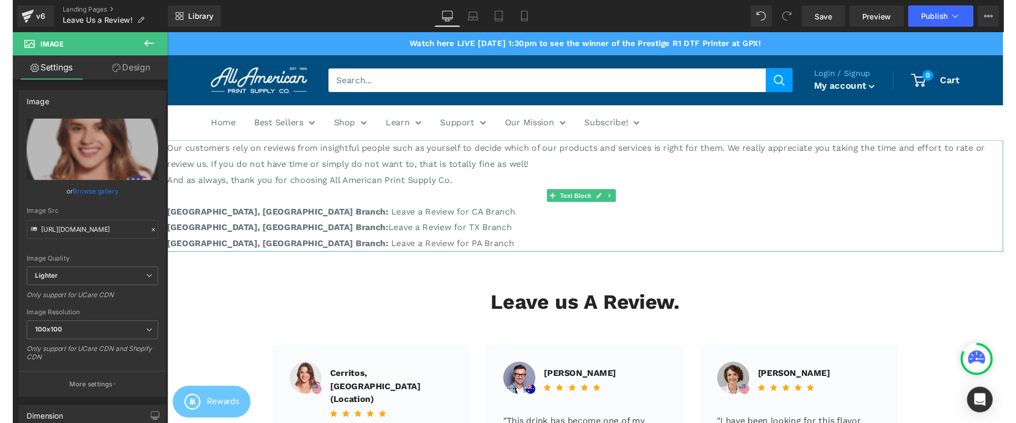
scroll to position [2, 0]
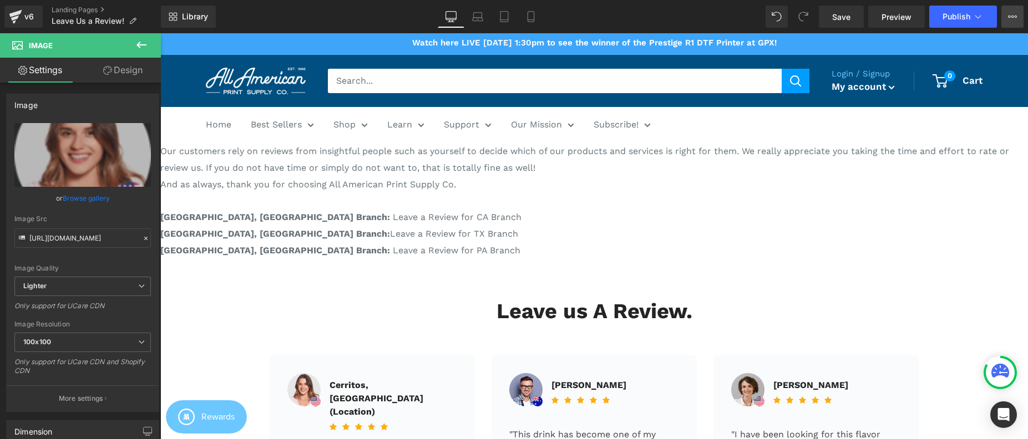
click at [1014, 13] on icon at bounding box center [1012, 16] width 9 height 9
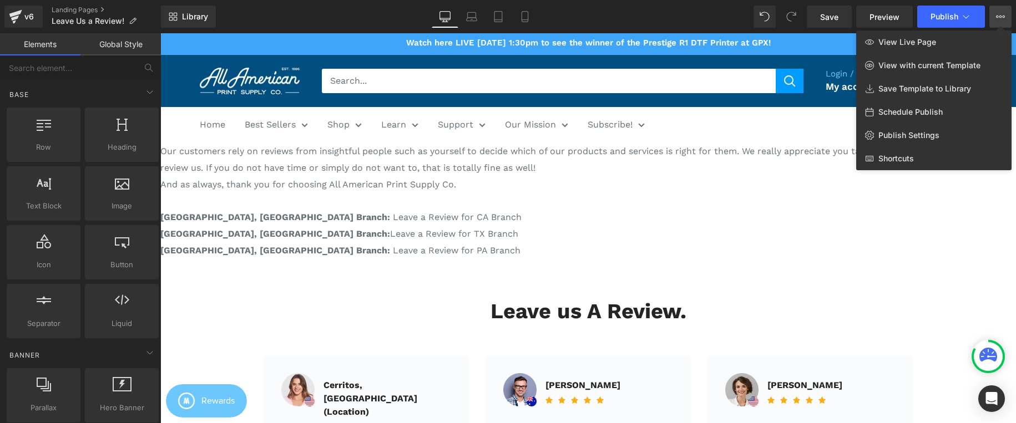
click at [421, 145] on div at bounding box center [588, 228] width 856 height 390
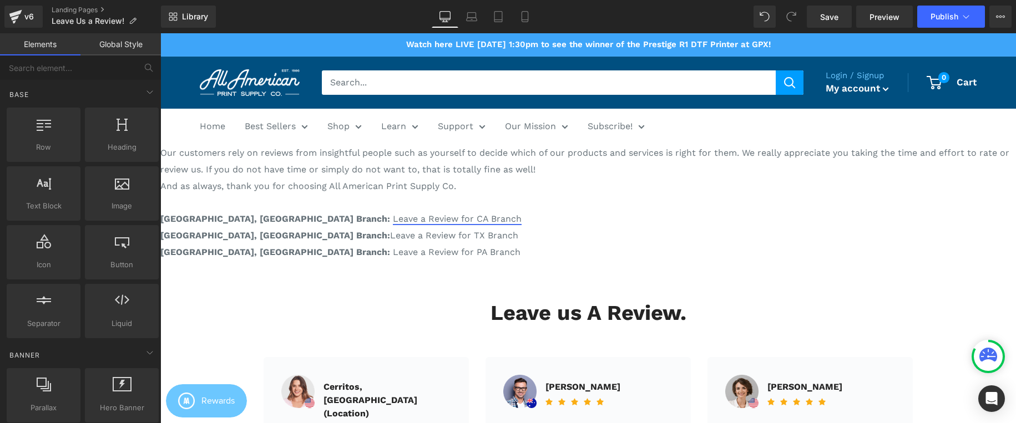
scroll to position [0, 0]
